Goal: Information Seeking & Learning: Learn about a topic

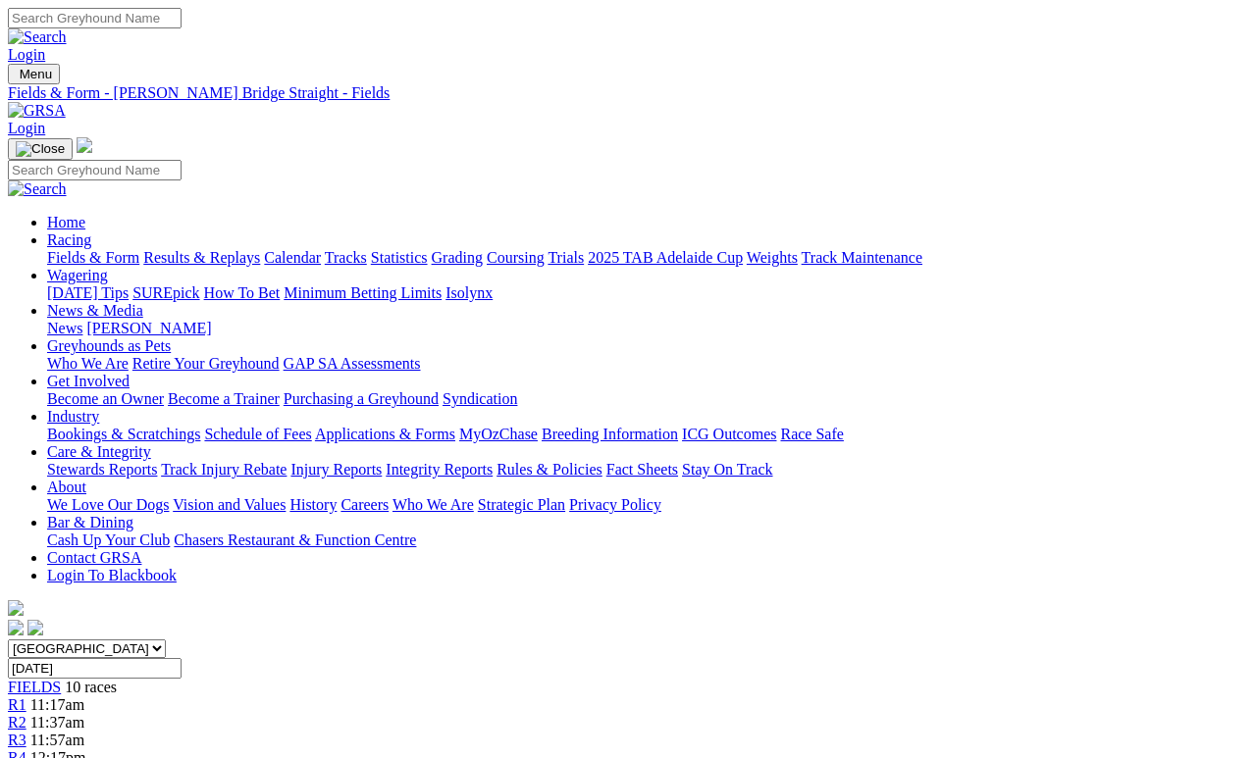
scroll to position [2124, 0]
click at [260, 249] on link "Results & Replays" at bounding box center [201, 257] width 117 height 17
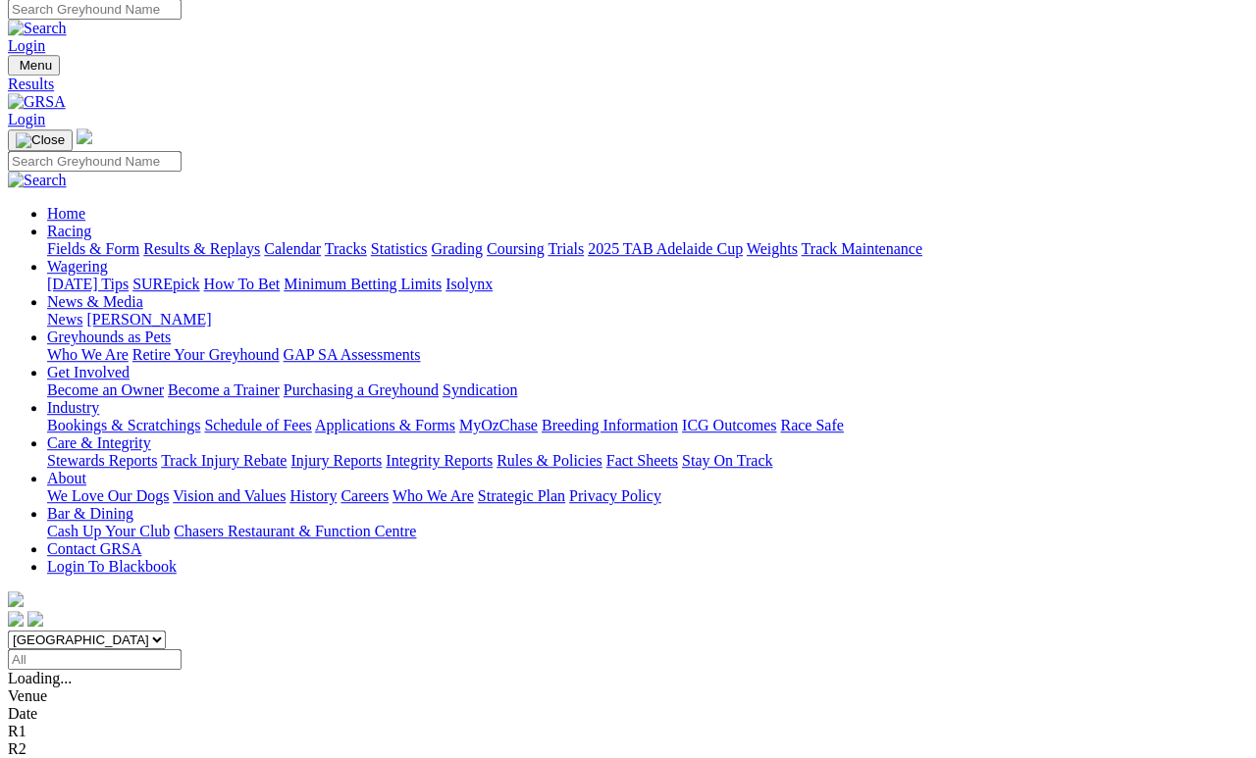
scroll to position [9, 0]
click at [84, 240] on link "Fields & Form" at bounding box center [93, 248] width 92 height 17
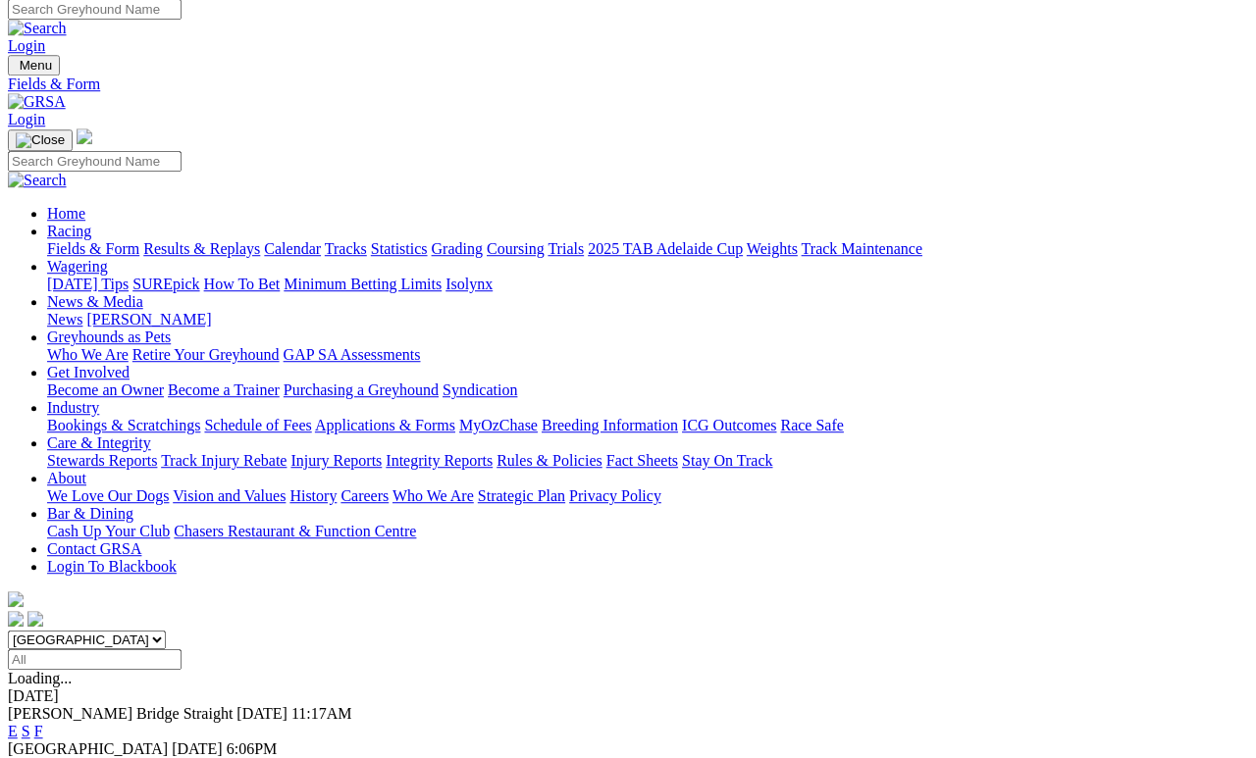
scroll to position [9, 0]
click at [43, 698] on link "F" at bounding box center [38, 731] width 9 height 17
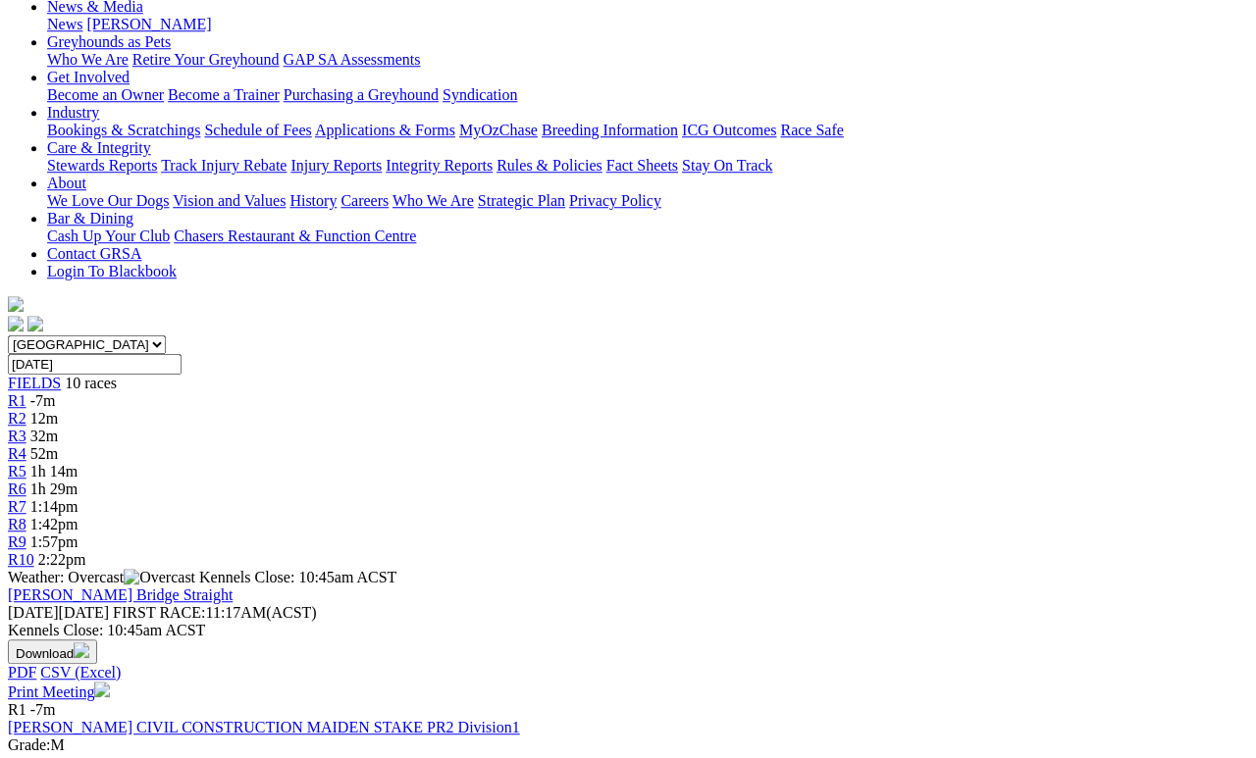
scroll to position [334, 0]
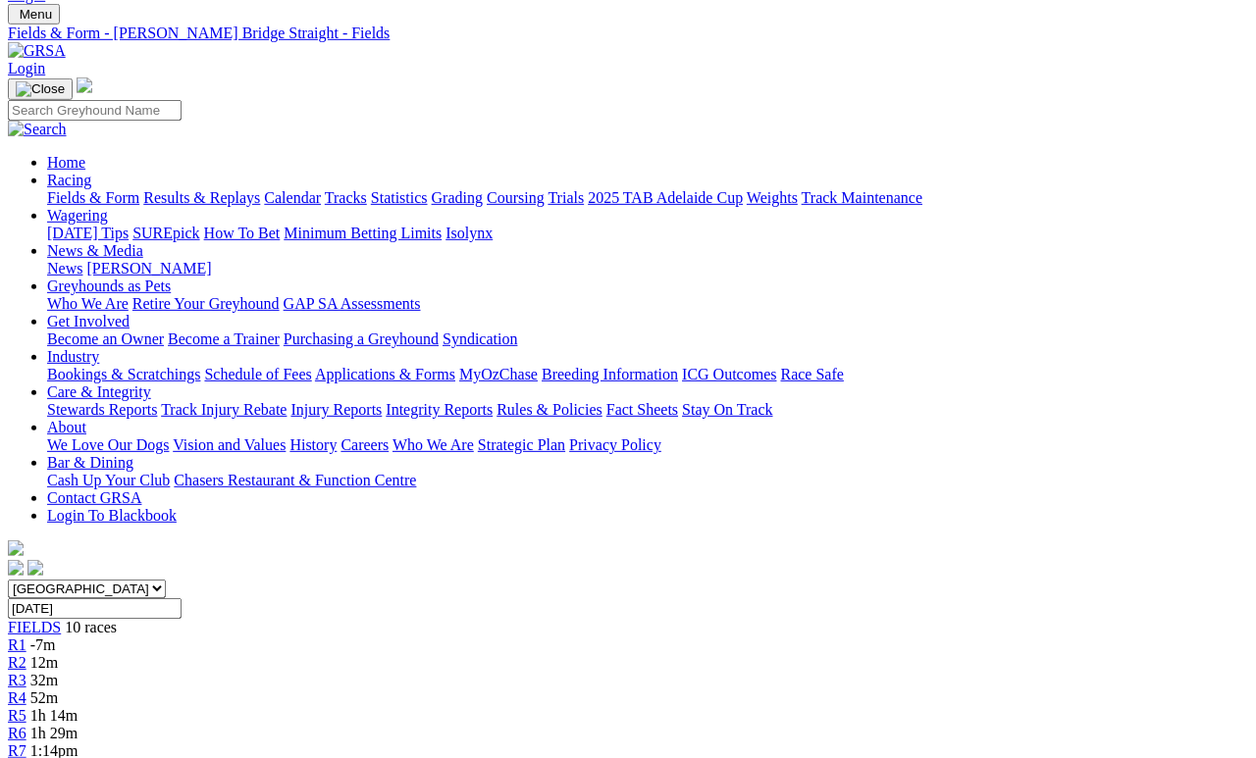
scroll to position [0, 0]
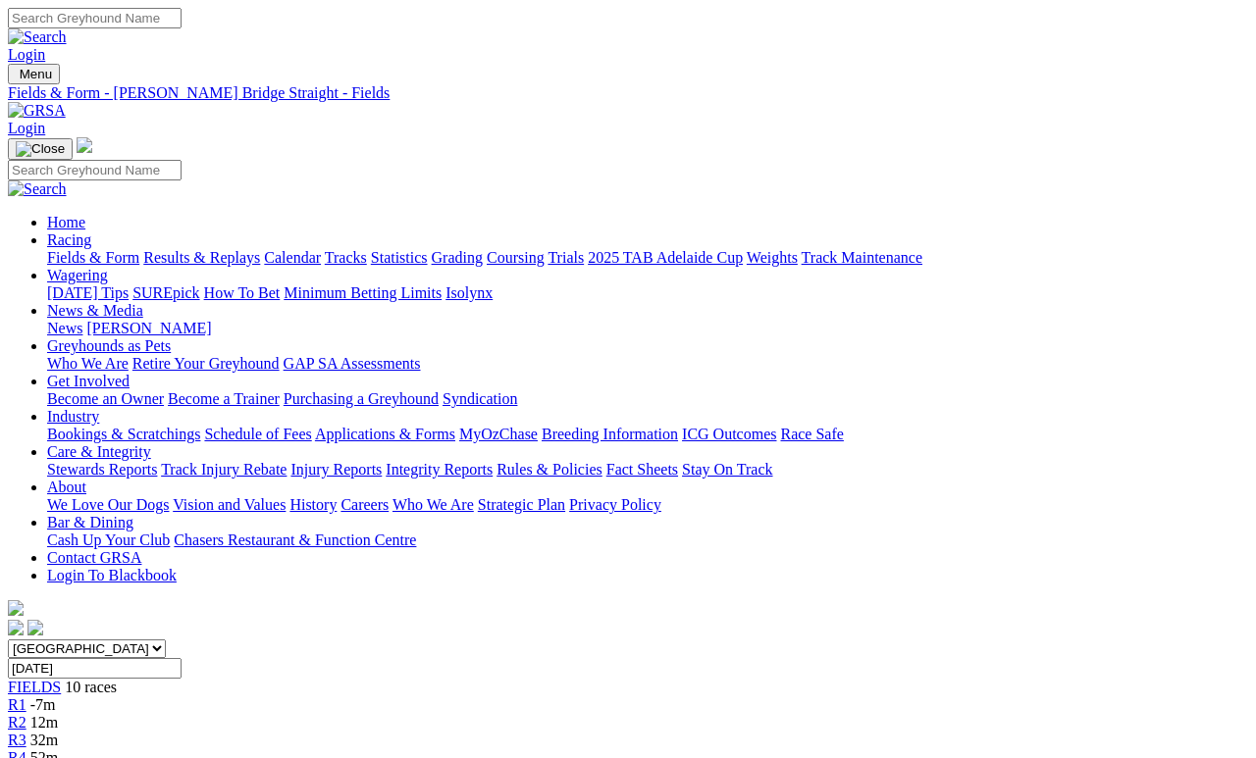
click at [143, 302] on link "News & Media" at bounding box center [95, 310] width 96 height 17
click at [82, 320] on link "News" at bounding box center [64, 328] width 35 height 17
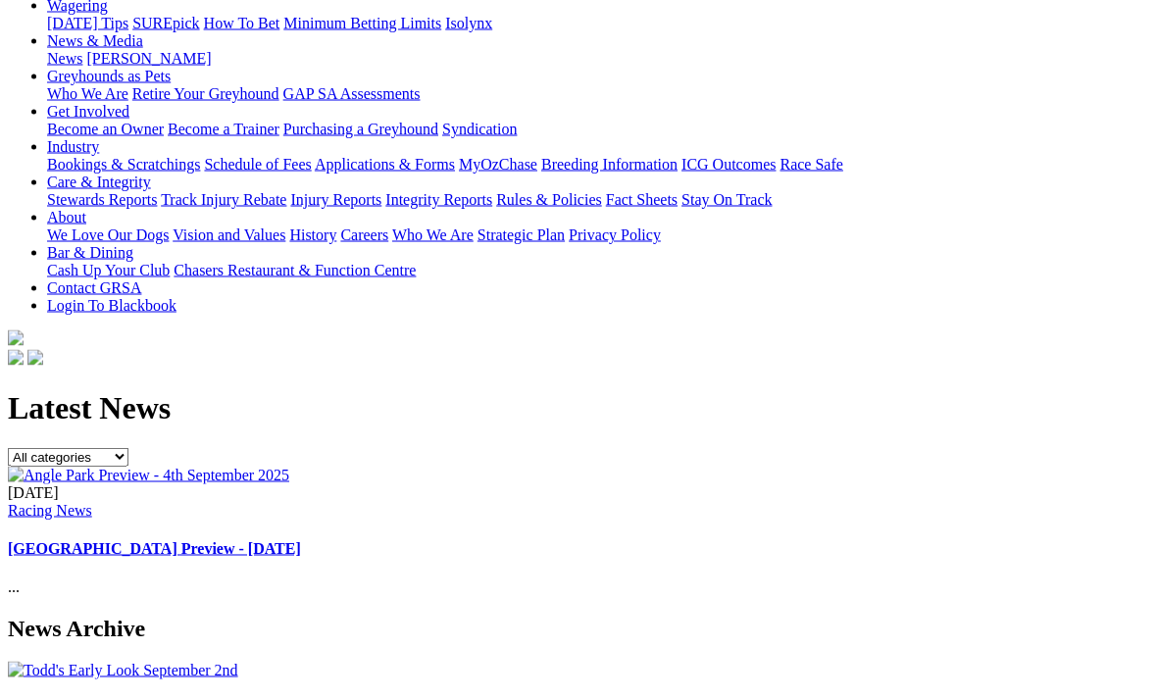
scroll to position [271, 0]
click at [77, 697] on link "Todd's Early Look September 2nd" at bounding box center [164, 707] width 312 height 21
